Goal: Task Accomplishment & Management: Manage account settings

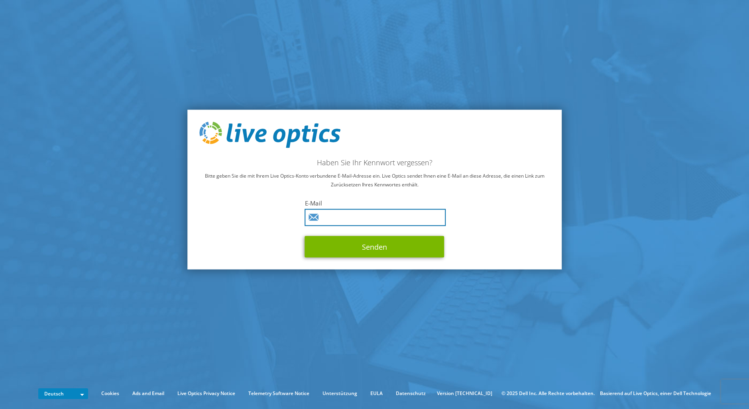
click at [360, 223] on input "text" at bounding box center [375, 217] width 141 height 17
type input "[EMAIL_ADDRESS][DOMAIN_NAME]"
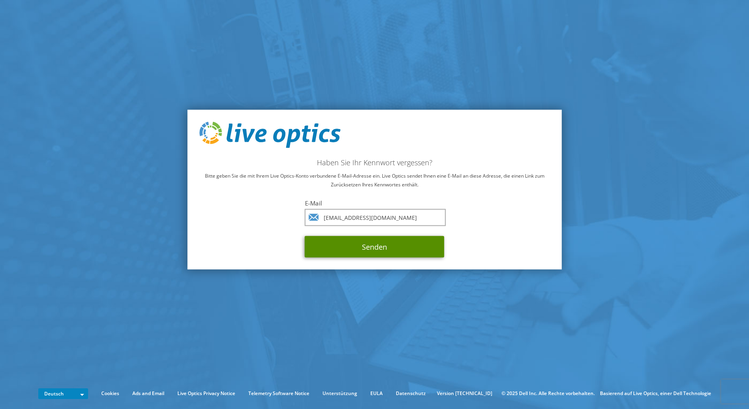
click at [361, 245] on button "Senden" at bounding box center [374, 247] width 139 height 22
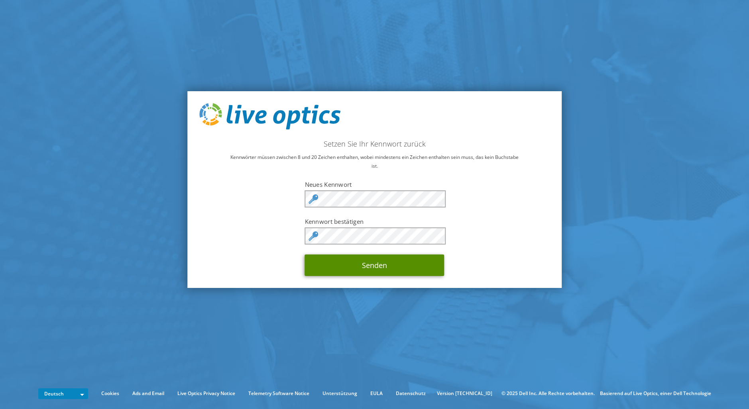
click at [387, 267] on button "Senden" at bounding box center [374, 266] width 139 height 22
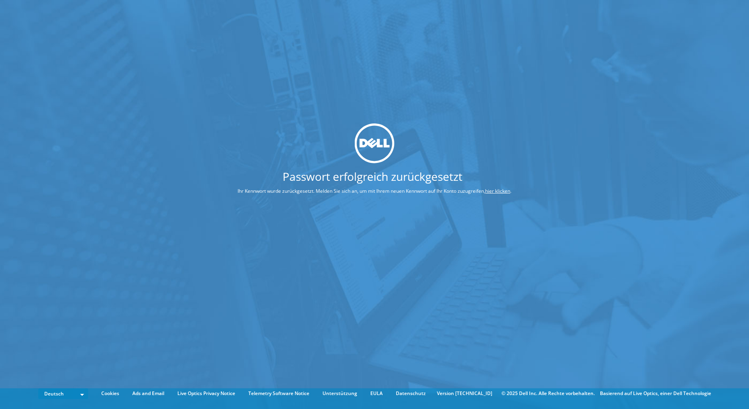
click at [493, 191] on link "hier klicken" at bounding box center [497, 190] width 25 height 7
